Goal: Check status: Check status

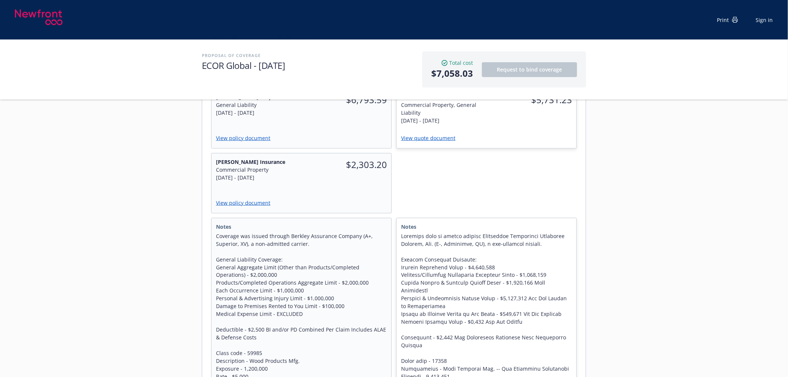
scroll to position [331, 0]
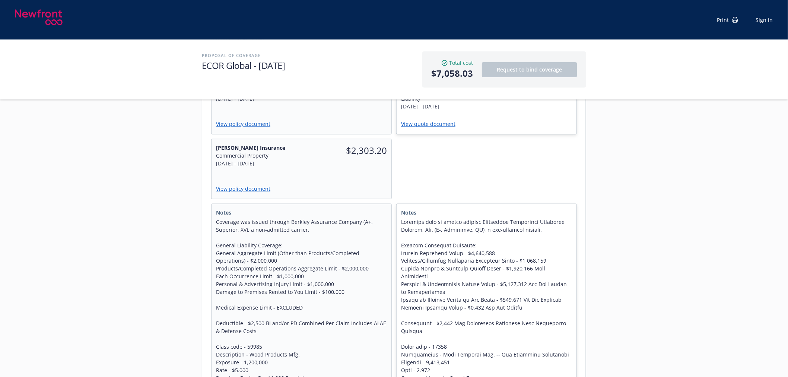
click at [583, 225] on div "Program Summary Commercial Package (General Liability & Commercial Property) - …" at bounding box center [394, 324] width 384 height 711
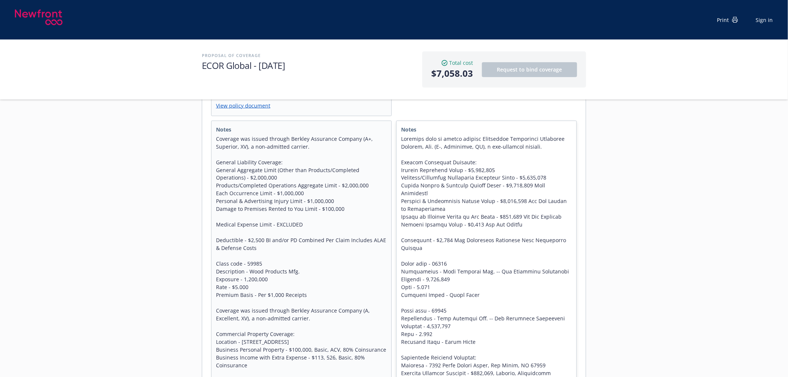
scroll to position [455, 0]
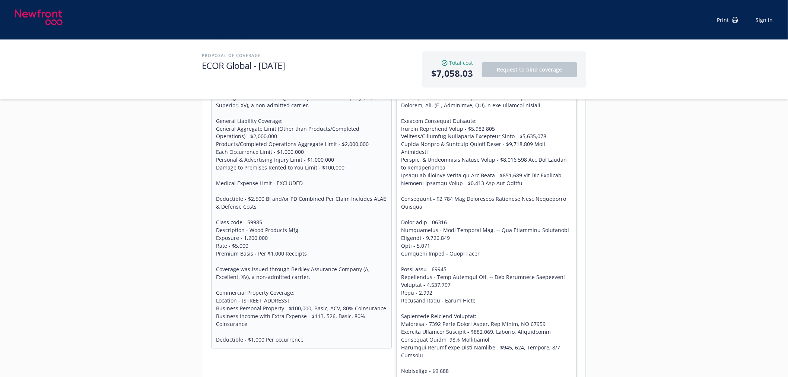
click at [676, 228] on div "Servicing team Marlowe Milo Title Senior Account Manager Phone (650) 488-8565 8…" at bounding box center [394, 254] width 788 height 1157
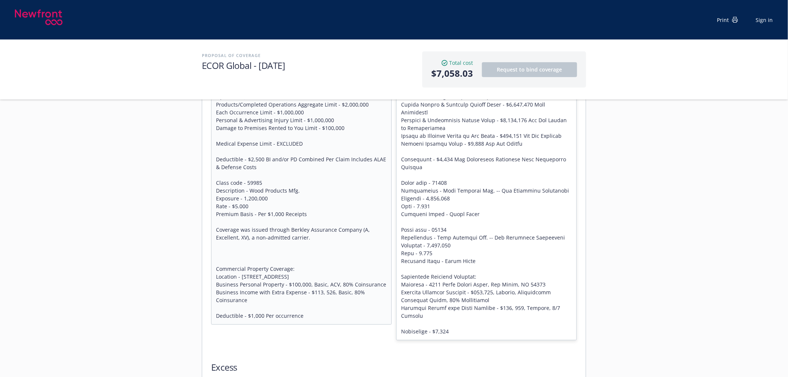
scroll to position [496, 0]
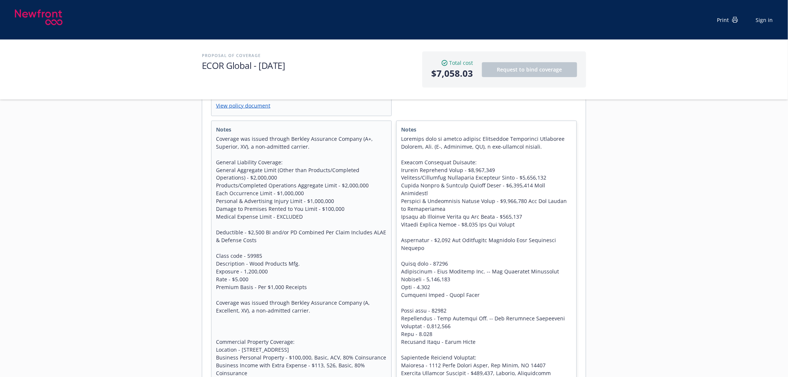
scroll to position [455, 0]
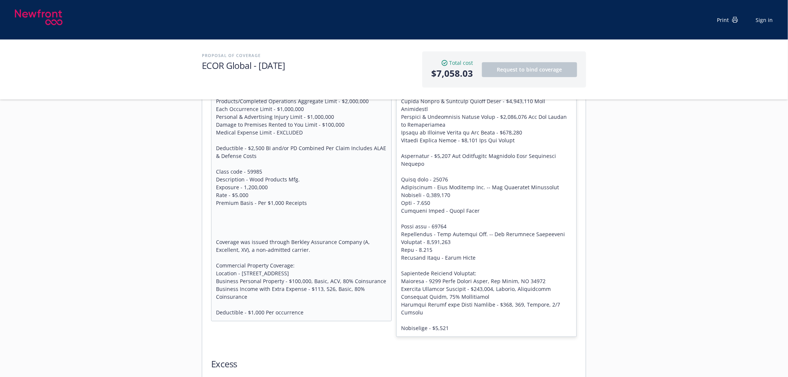
scroll to position [579, 0]
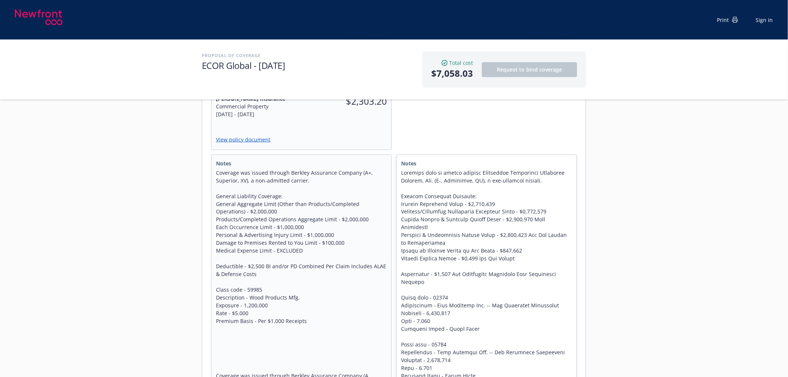
scroll to position [372, 0]
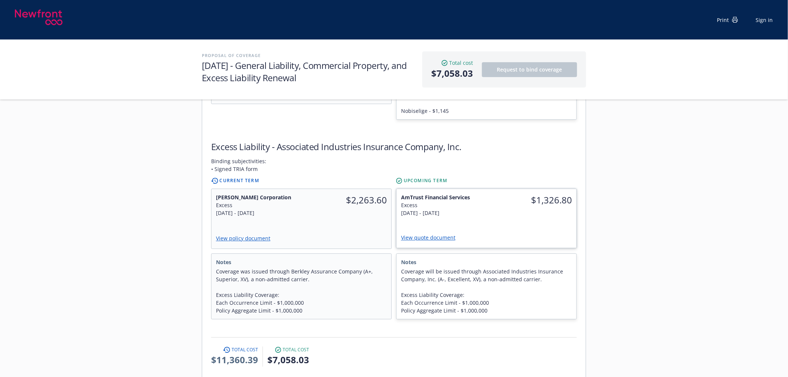
scroll to position [745, 0]
